Goal: Contribute content: Contribute content

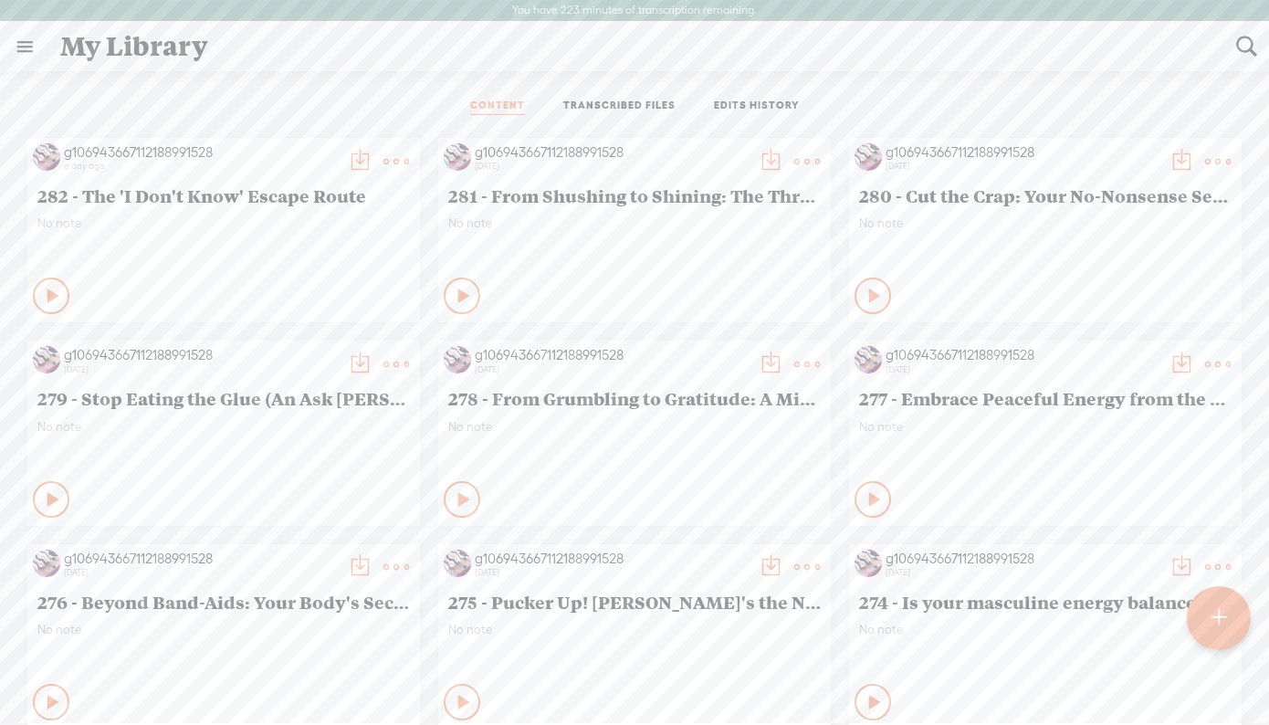
click at [1213, 623] on t at bounding box center [1219, 618] width 16 height 41
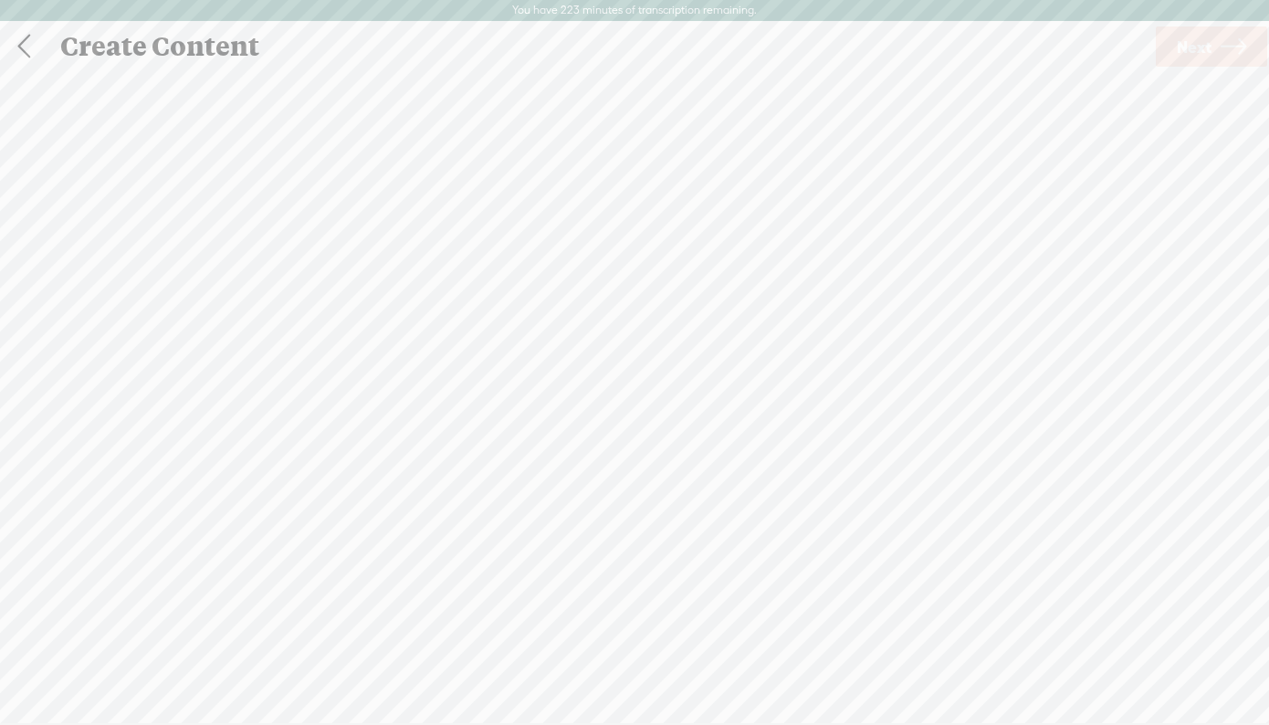
scroll to position [1, 0]
click at [1194, 37] on span "Next" at bounding box center [1194, 46] width 35 height 47
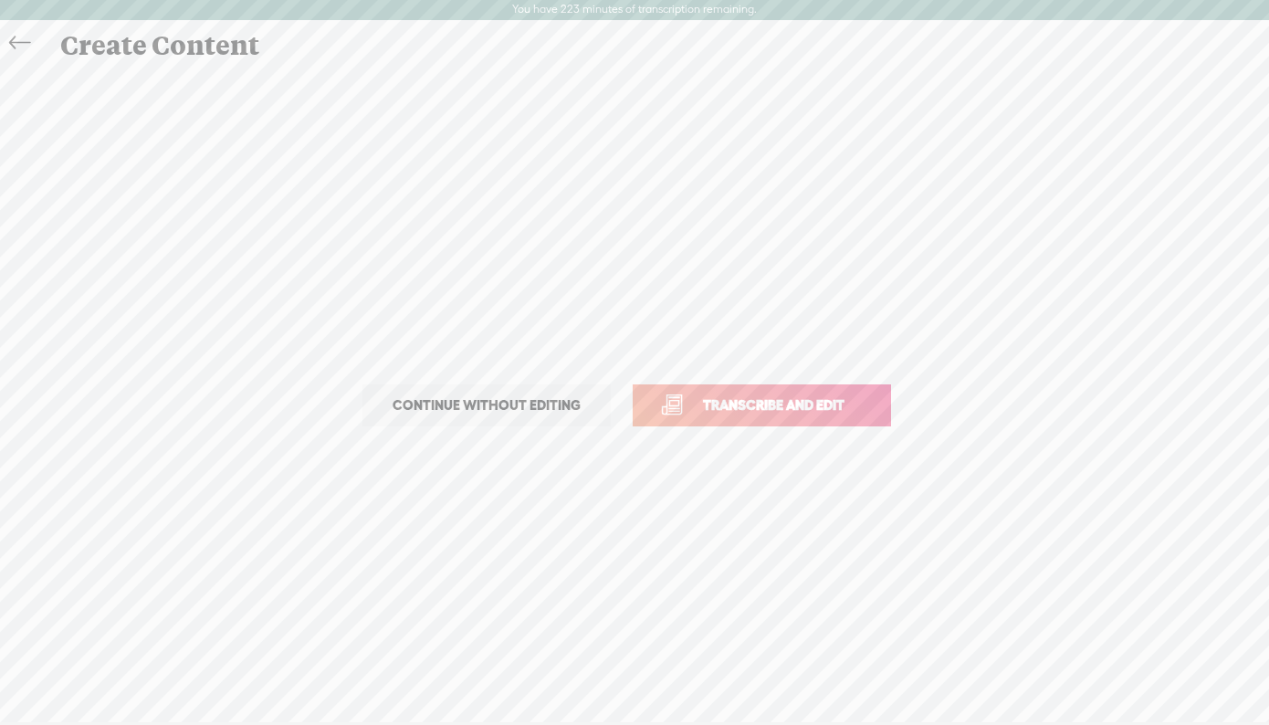
click at [819, 397] on span "Transcribe and edit" at bounding box center [774, 405] width 180 height 21
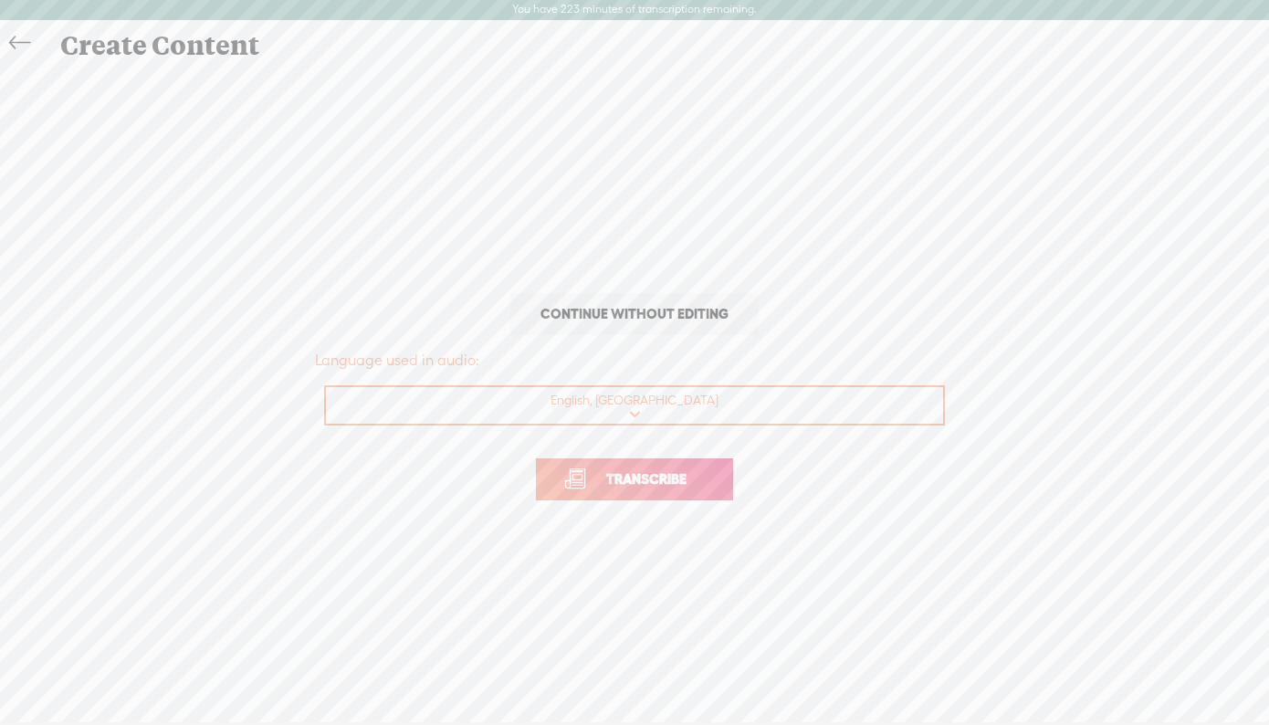
click at [665, 463] on link "Transcribe" at bounding box center [634, 479] width 197 height 42
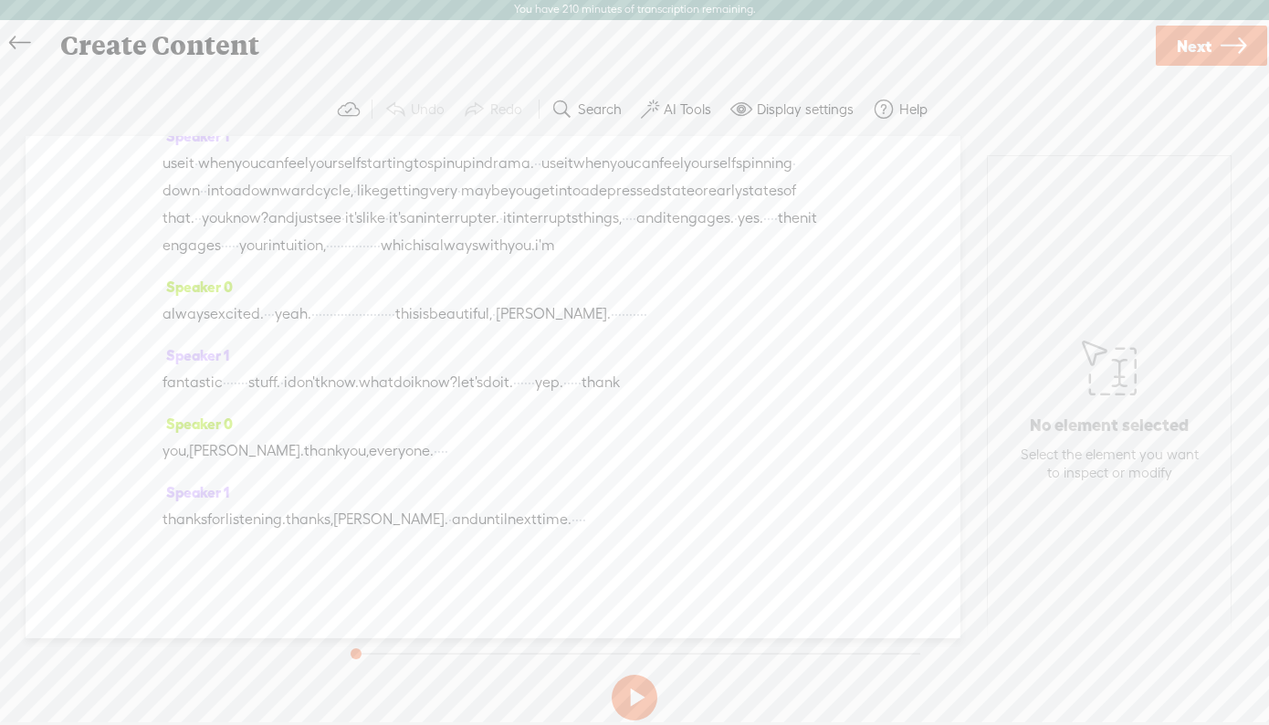
scroll to position [6113, 0]
drag, startPoint x: 551, startPoint y: 516, endPoint x: 603, endPoint y: 516, distance: 52.1
click at [603, 516] on div "thanks for listening. thanks, [PERSON_NAME]. · and until next time. · · · ·" at bounding box center [493, 519] width 661 height 27
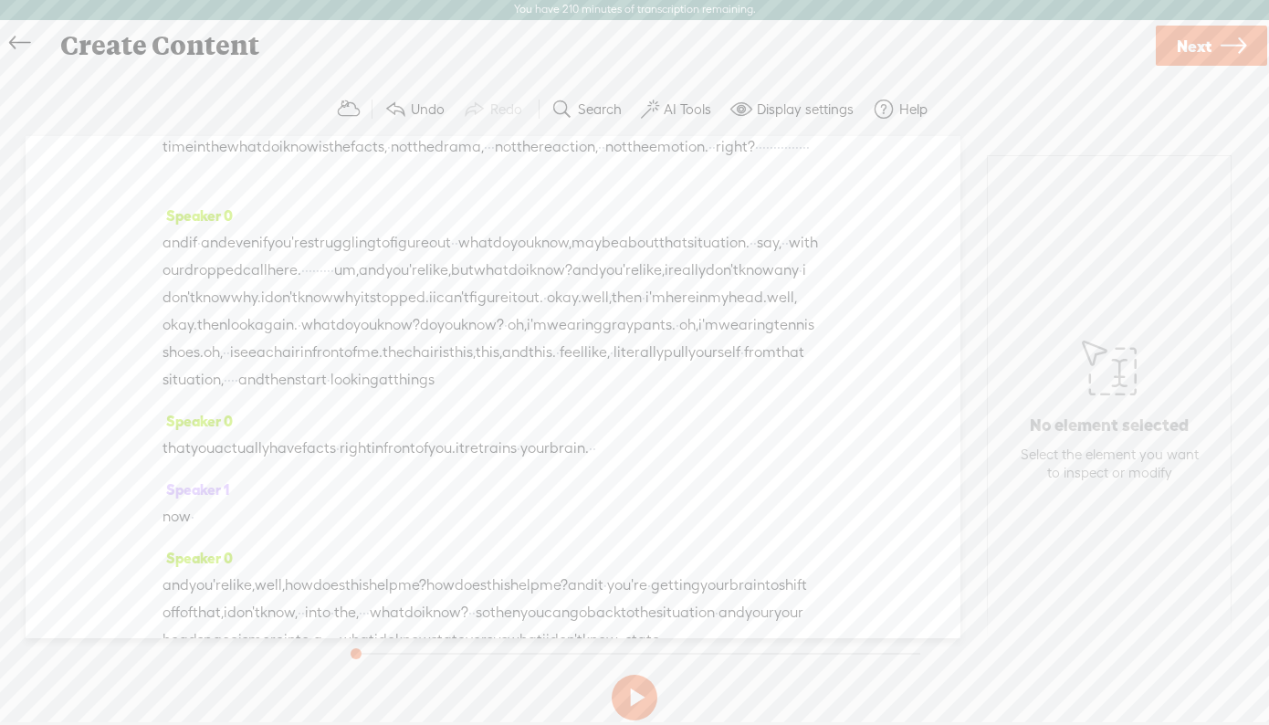
scroll to position [0, 0]
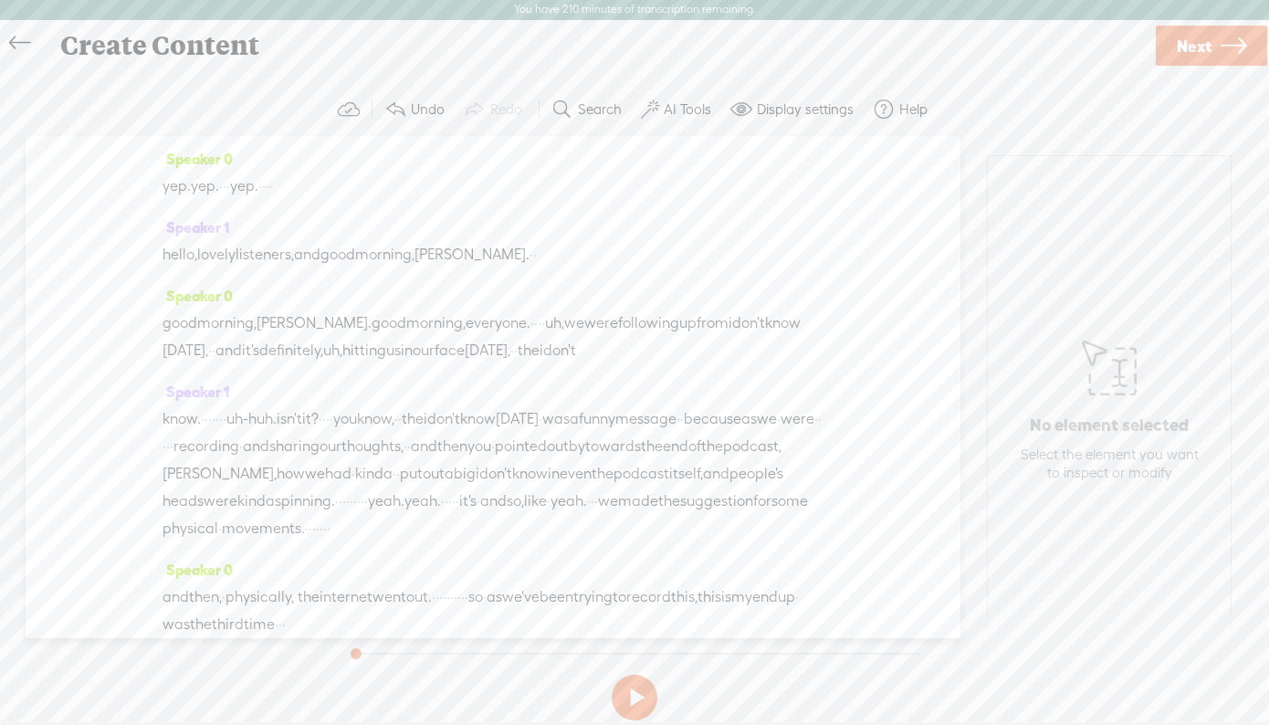
click at [169, 190] on span "yep." at bounding box center [177, 186] width 28 height 27
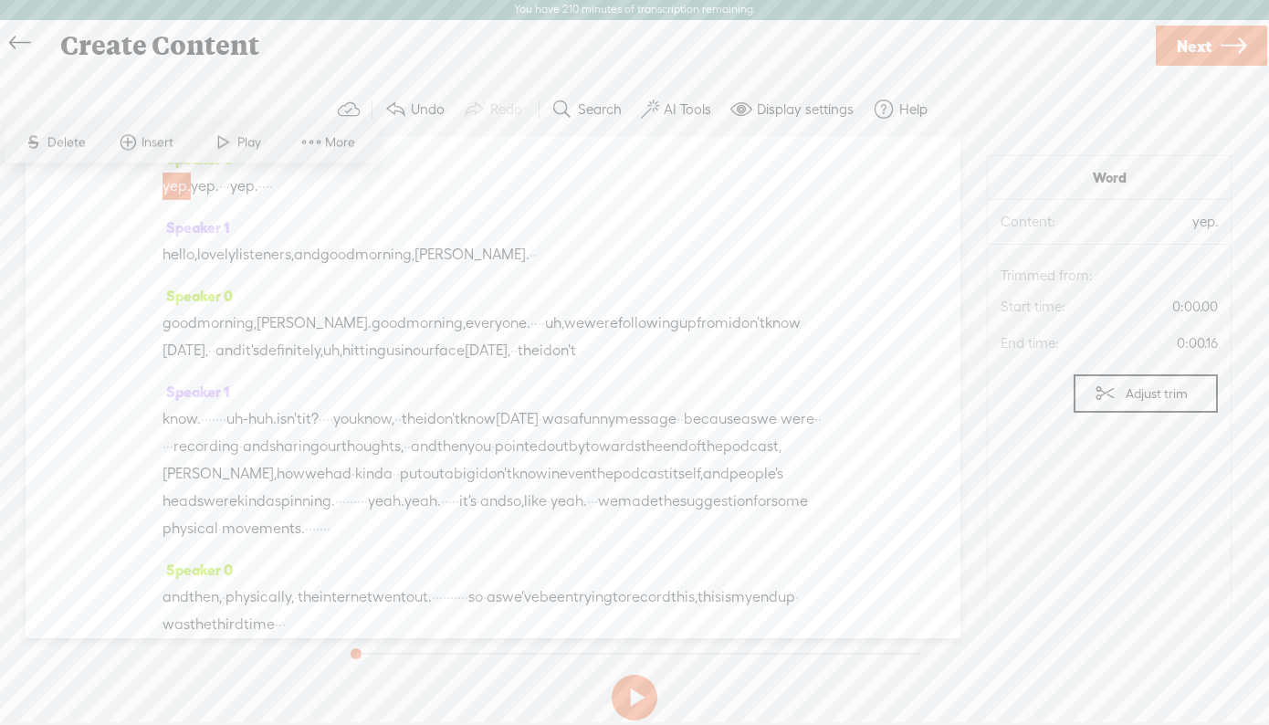
click at [230, 149] on span at bounding box center [223, 142] width 27 height 33
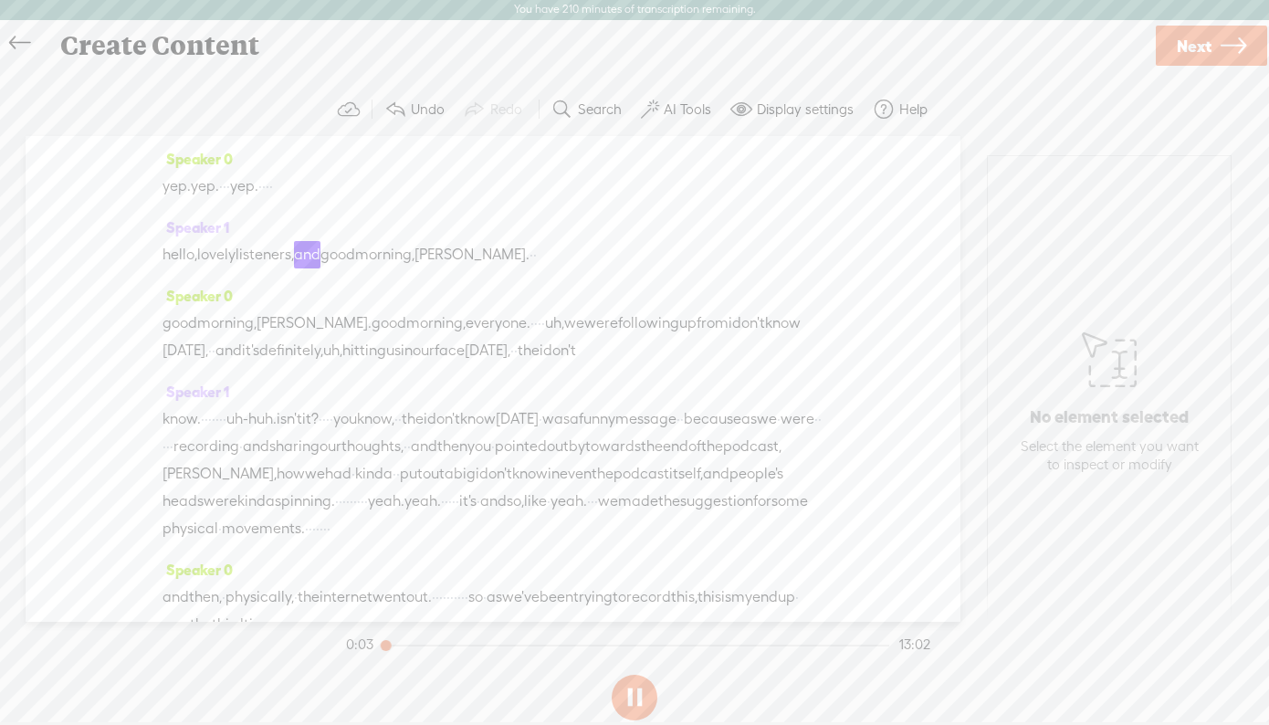
click at [170, 186] on span "yep." at bounding box center [177, 186] width 28 height 27
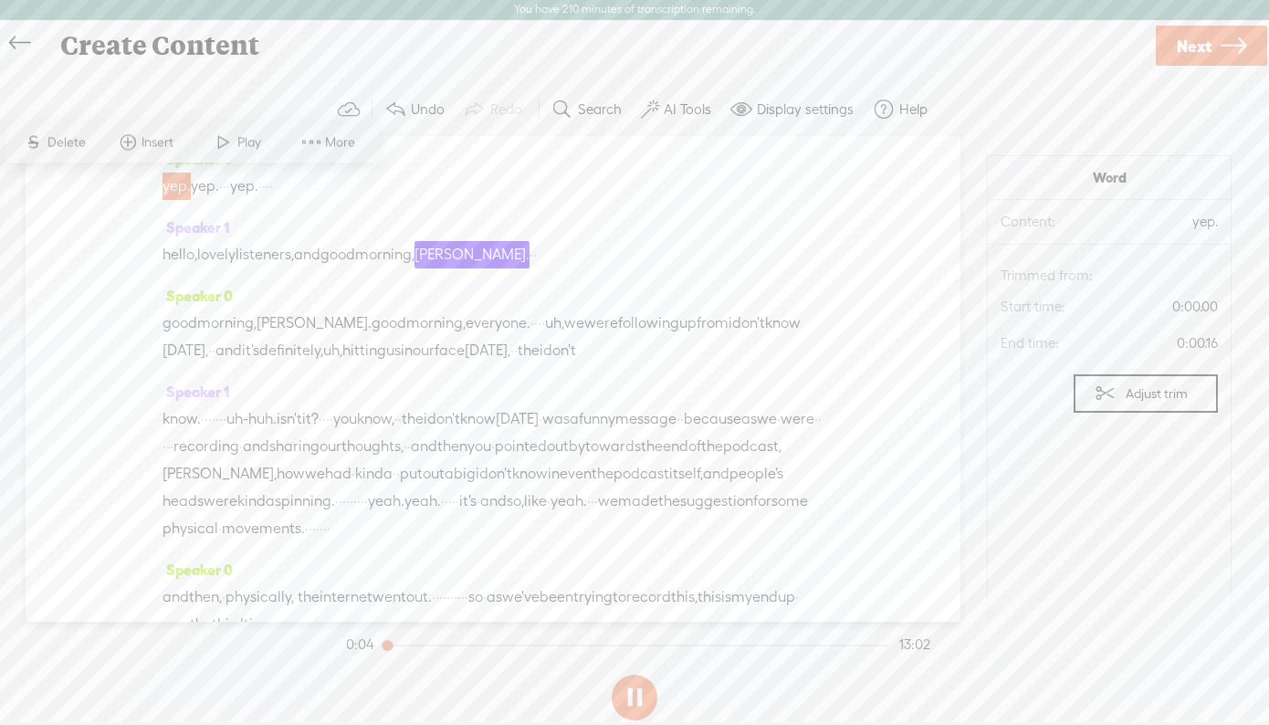
click at [247, 143] on span "Play" at bounding box center [251, 142] width 28 height 18
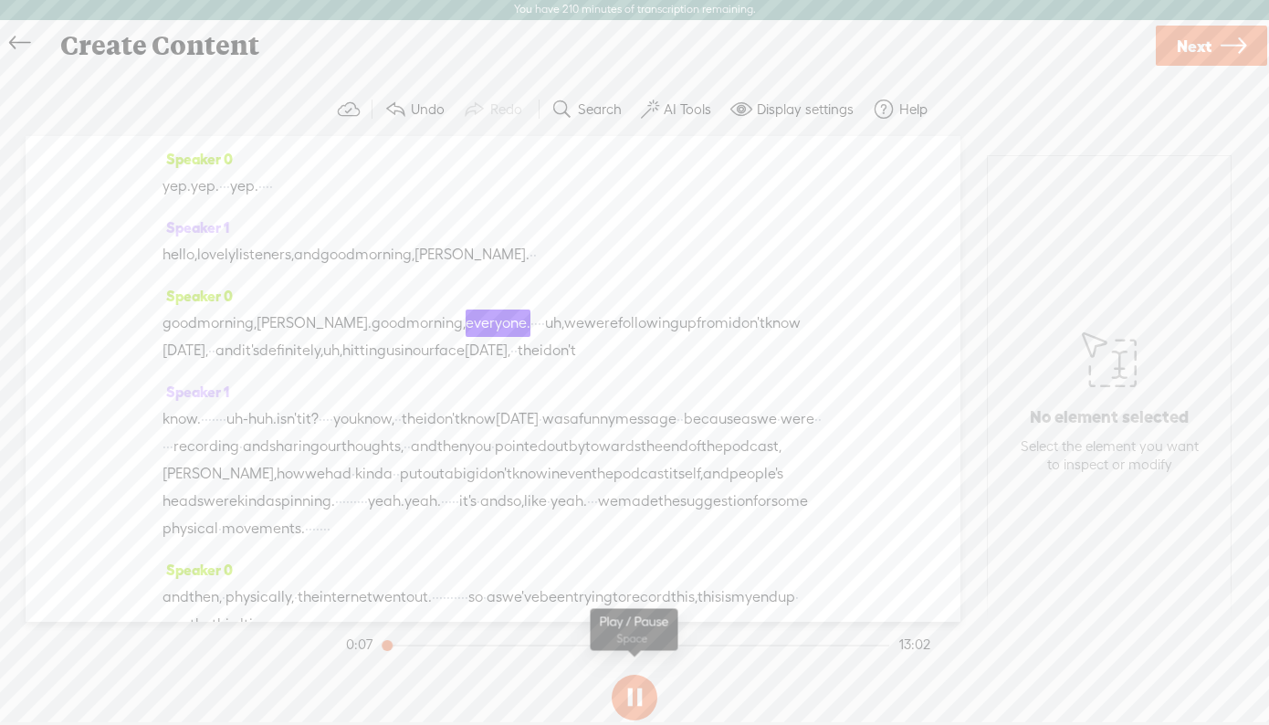
click at [637, 692] on button at bounding box center [635, 698] width 46 height 46
click at [1191, 40] on span "Next" at bounding box center [1194, 46] width 35 height 47
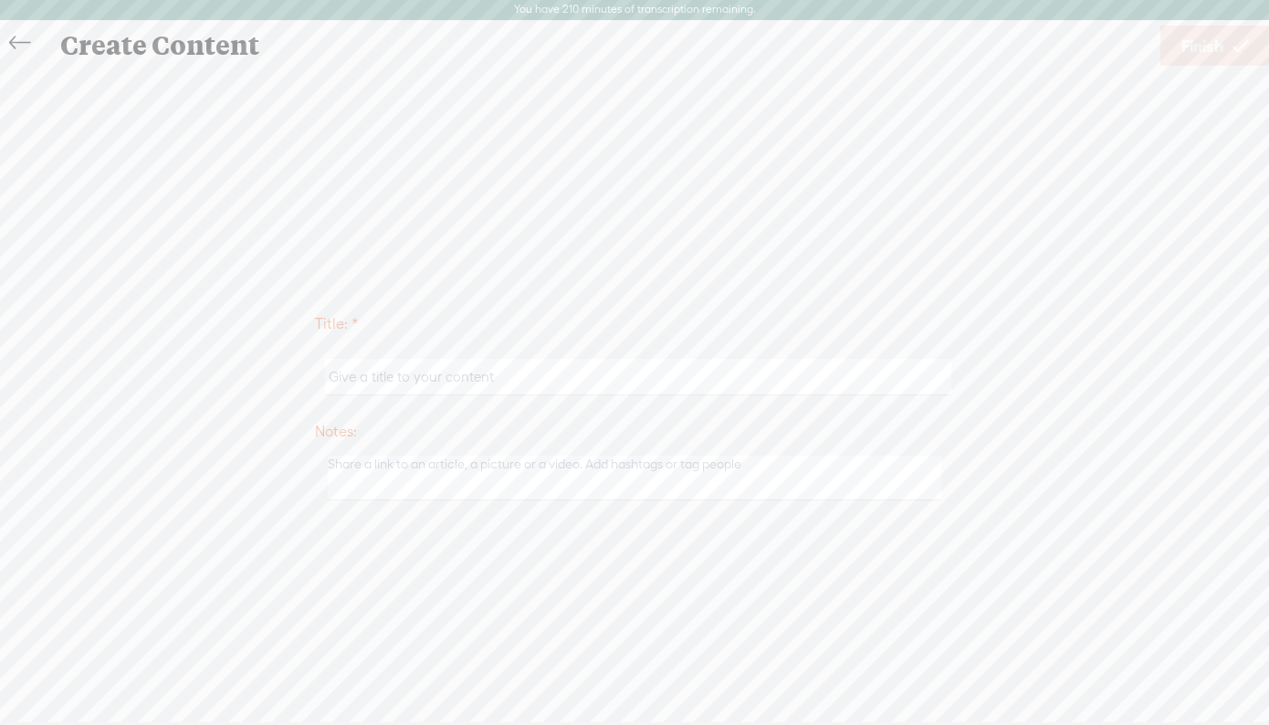
click at [371, 375] on input "text" at bounding box center [638, 377] width 626 height 36
paste input "283 - What Do I know"
type input "283 - What Do I know"
click at [1184, 51] on span "Finish" at bounding box center [1203, 46] width 42 height 47
